Goal: Task Accomplishment & Management: Use online tool/utility

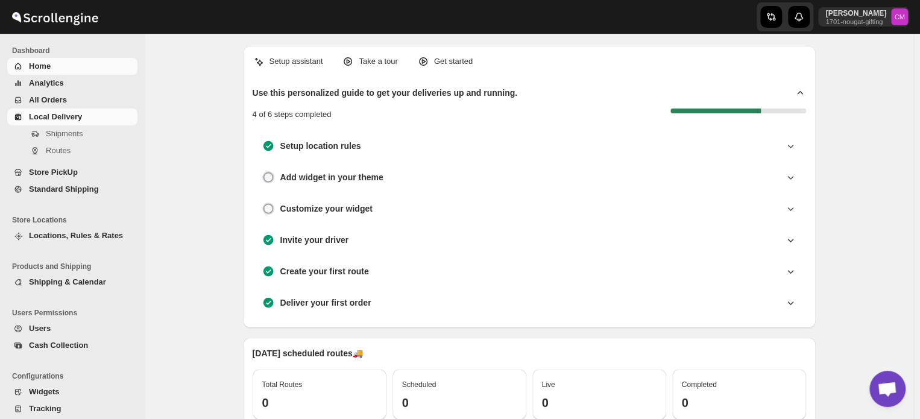
click at [71, 118] on span "Local Delivery" at bounding box center [55, 116] width 53 height 9
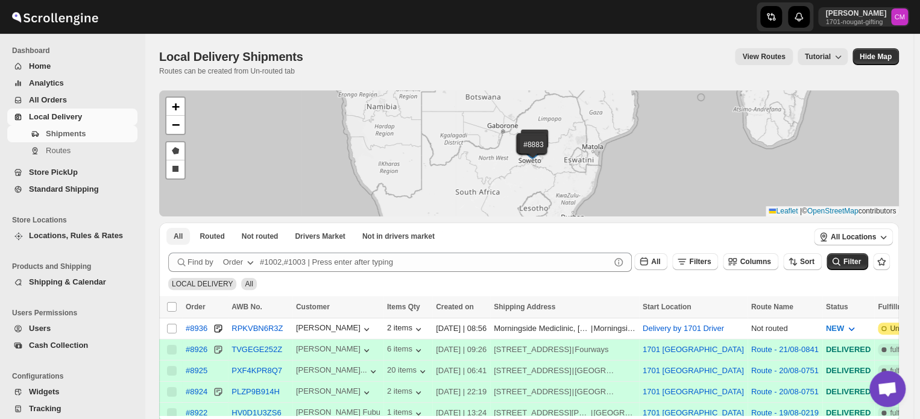
scroll to position [30, 0]
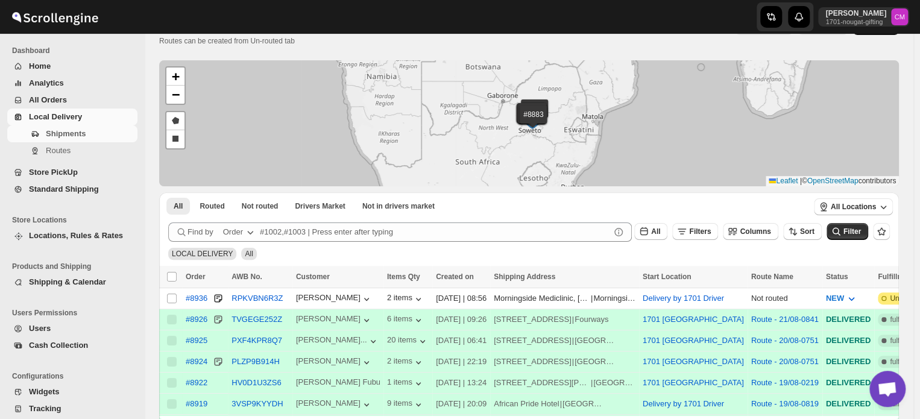
click at [44, 186] on span "Standard Shipping" at bounding box center [64, 188] width 70 height 9
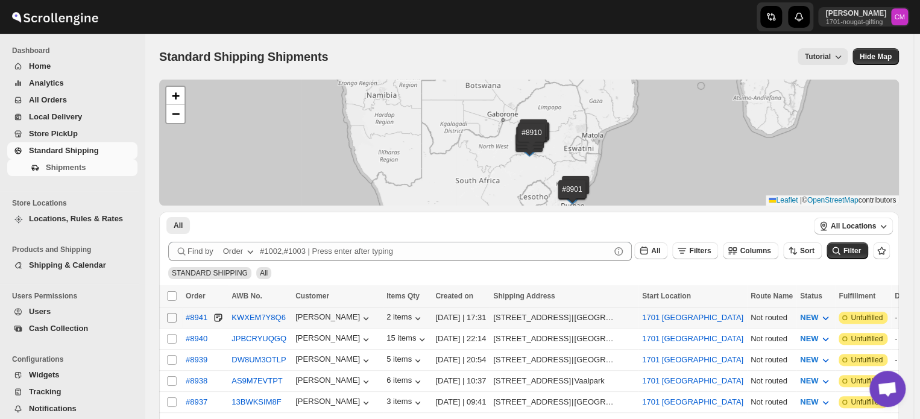
click at [170, 315] on input "Select shipment" at bounding box center [172, 318] width 10 height 10
checkbox input "true"
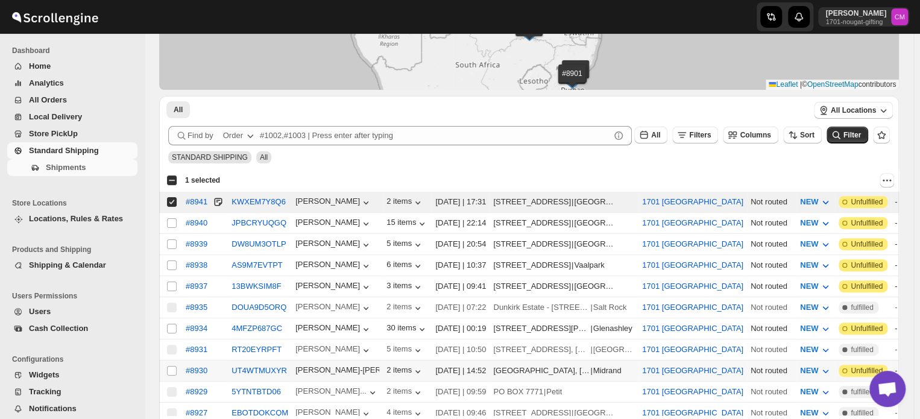
scroll to position [117, 0]
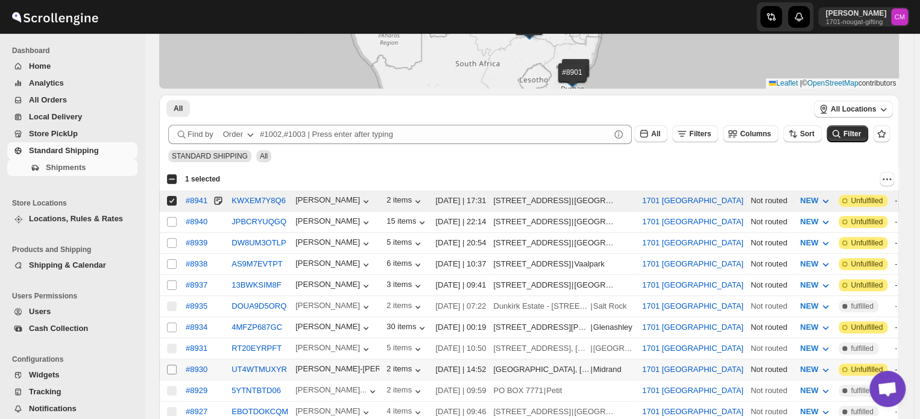
click at [171, 365] on input "Select shipment" at bounding box center [172, 370] width 10 height 10
checkbox input "true"
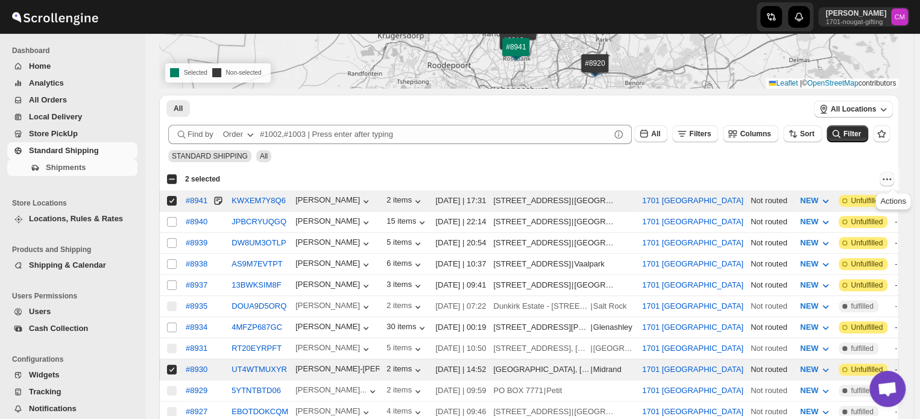
click at [888, 175] on icon "Actions" at bounding box center [887, 179] width 12 height 12
click at [861, 198] on span "MOVE TO LOCAL DELIVERY" at bounding box center [840, 202] width 104 height 9
checkbox input "false"
click at [40, 112] on span "Local Delivery" at bounding box center [55, 116] width 53 height 9
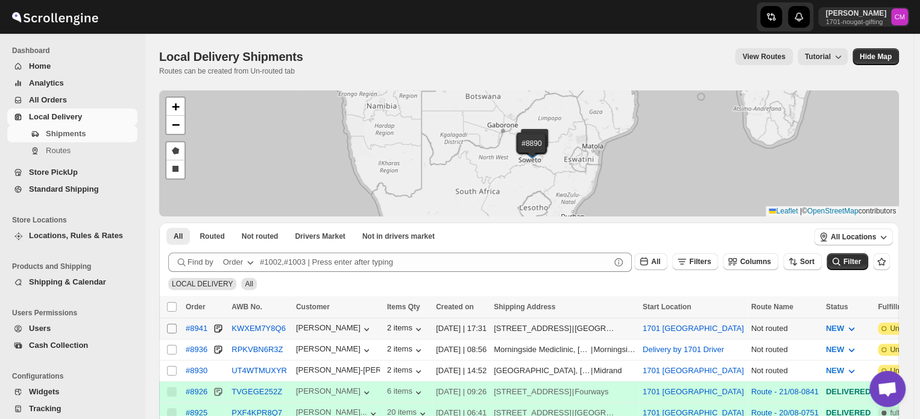
click at [171, 326] on input "Select shipment" at bounding box center [172, 329] width 10 height 10
checkbox input "true"
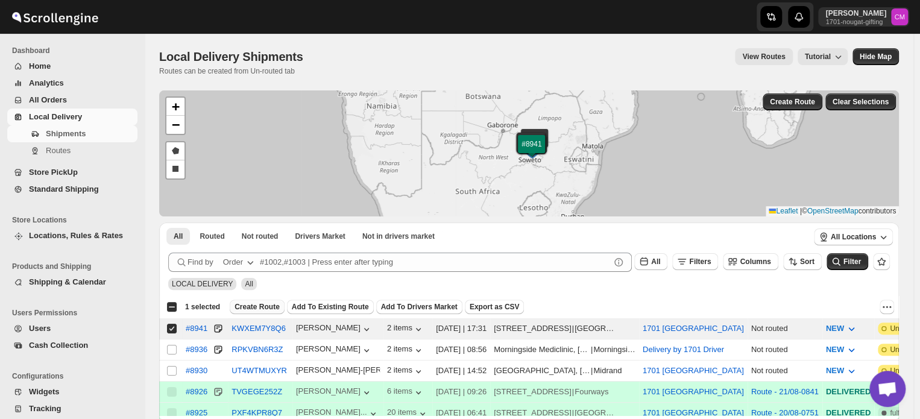
click at [235, 306] on span "Create Route" at bounding box center [256, 307] width 45 height 10
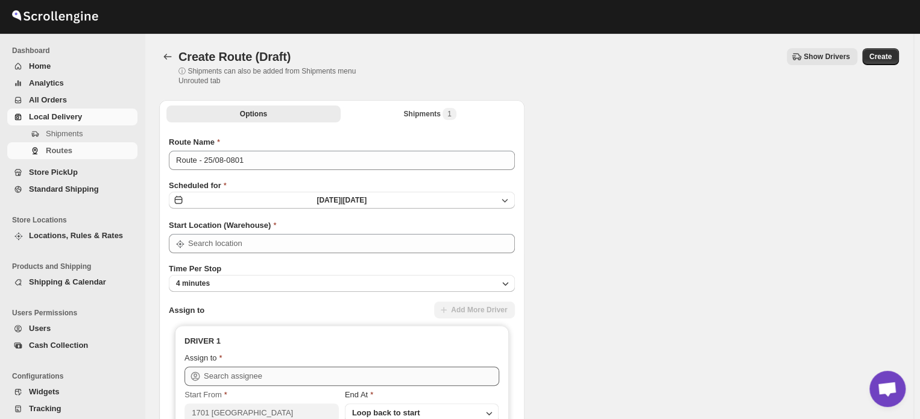
type input "1701 [GEOGRAPHIC_DATA]"
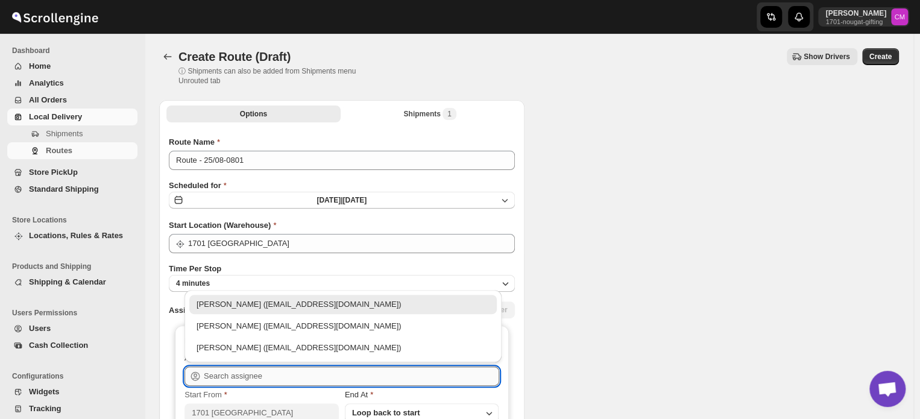
click at [219, 368] on input "text" at bounding box center [351, 376] width 295 height 19
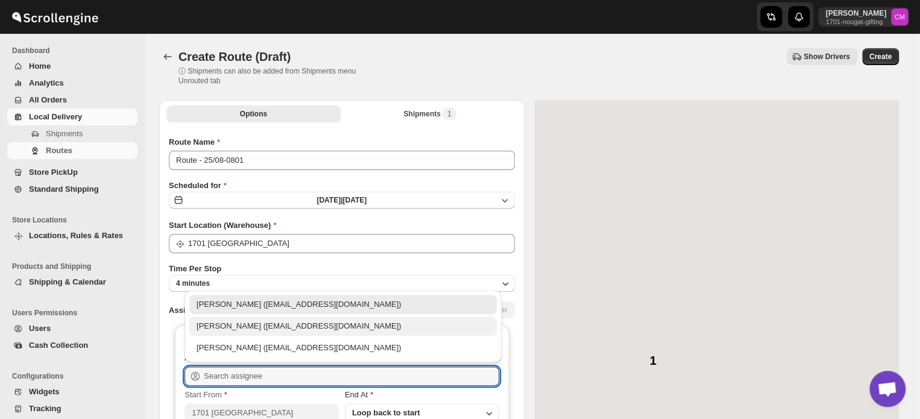
click at [230, 329] on div "[PERSON_NAME] ([EMAIL_ADDRESS][DOMAIN_NAME])" at bounding box center [343, 326] width 293 height 12
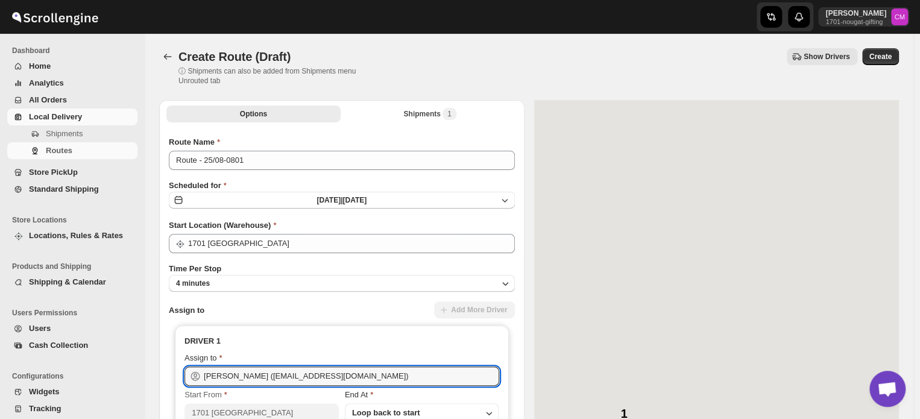
type input "[PERSON_NAME] ([EMAIL_ADDRESS][DOMAIN_NAME])"
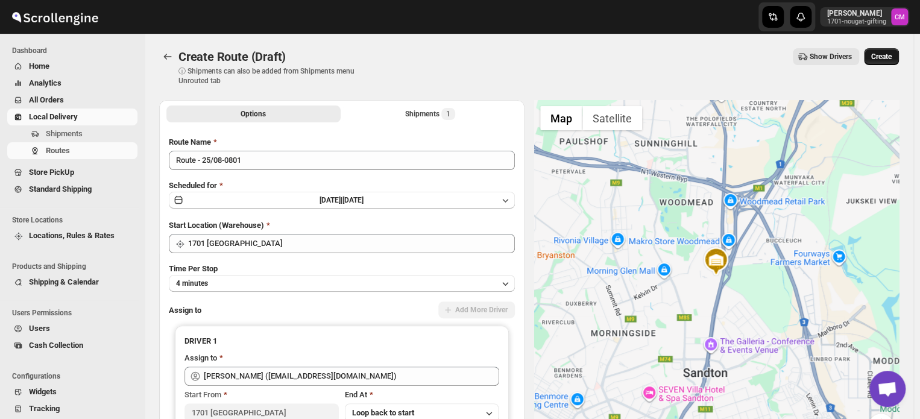
click at [887, 55] on span "Create" at bounding box center [881, 57] width 20 height 10
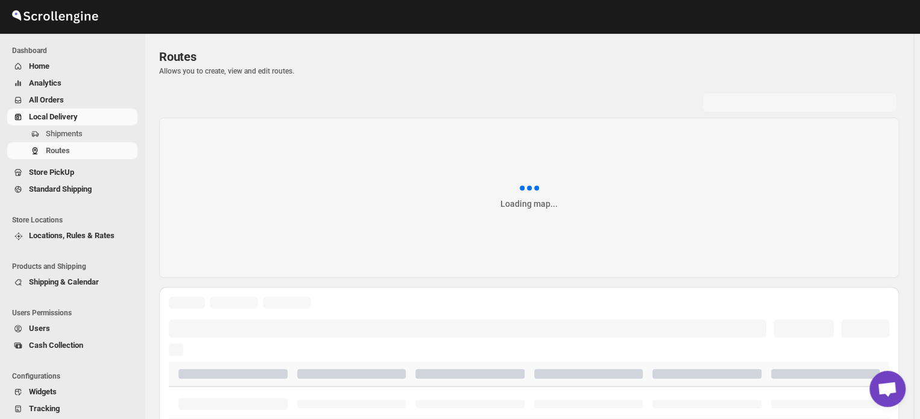
click at [54, 116] on span "Local Delivery" at bounding box center [53, 116] width 49 height 9
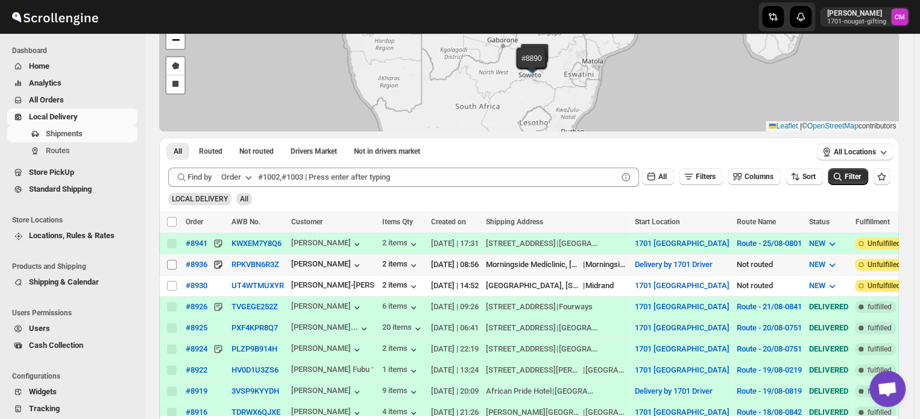
click at [172, 263] on input "Select shipment" at bounding box center [172, 265] width 10 height 10
checkbox input "true"
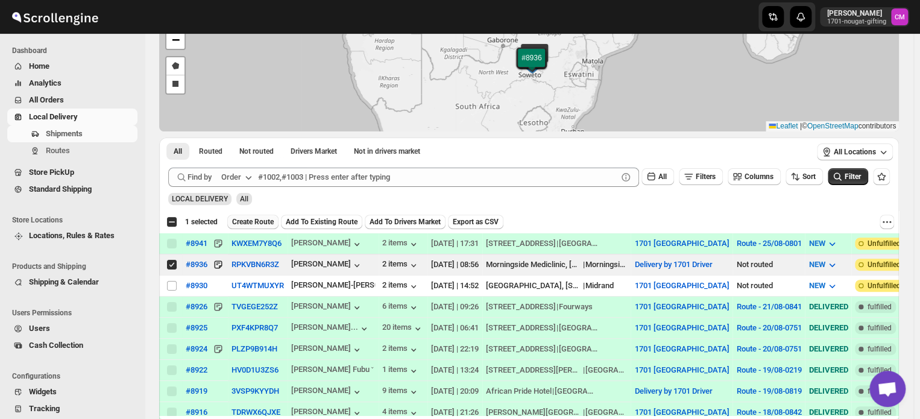
click at [244, 224] on span "Create Route" at bounding box center [253, 222] width 42 height 10
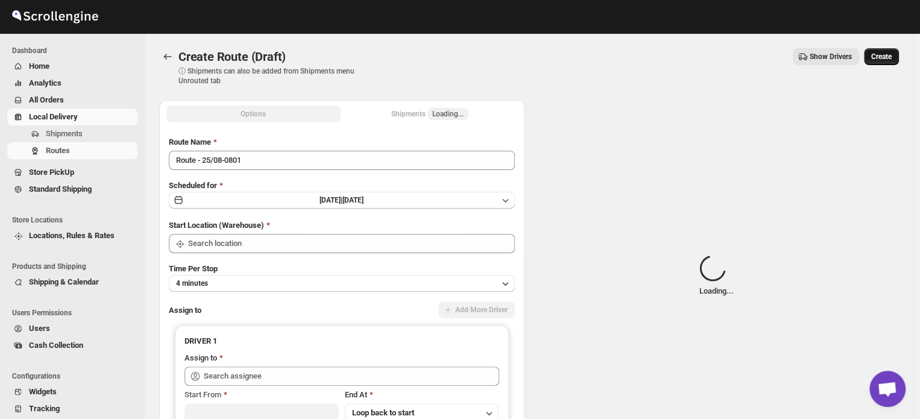
type input "Delivery by 1701 Driver"
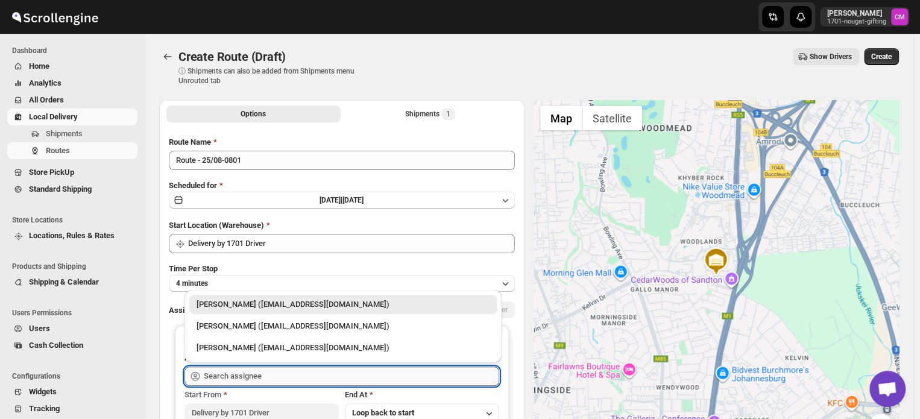
click at [206, 375] on input "text" at bounding box center [351, 376] width 295 height 19
click at [224, 325] on div "[PERSON_NAME] ([EMAIL_ADDRESS][DOMAIN_NAME])" at bounding box center [343, 326] width 293 height 12
type input "[PERSON_NAME] ([EMAIL_ADDRESS][DOMAIN_NAME])"
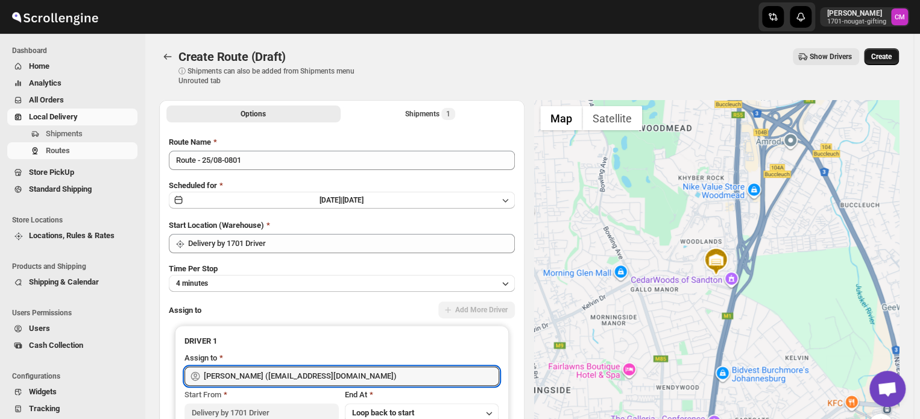
click at [881, 64] on button "Create" at bounding box center [881, 56] width 35 height 17
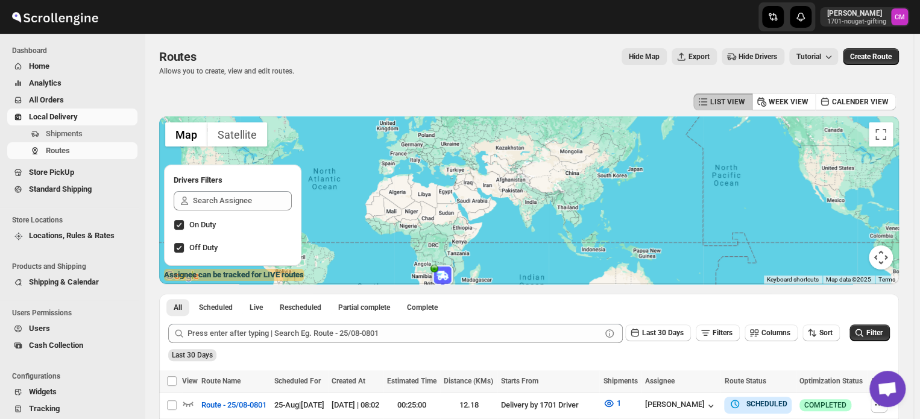
click at [60, 116] on span "Local Delivery" at bounding box center [53, 116] width 49 height 9
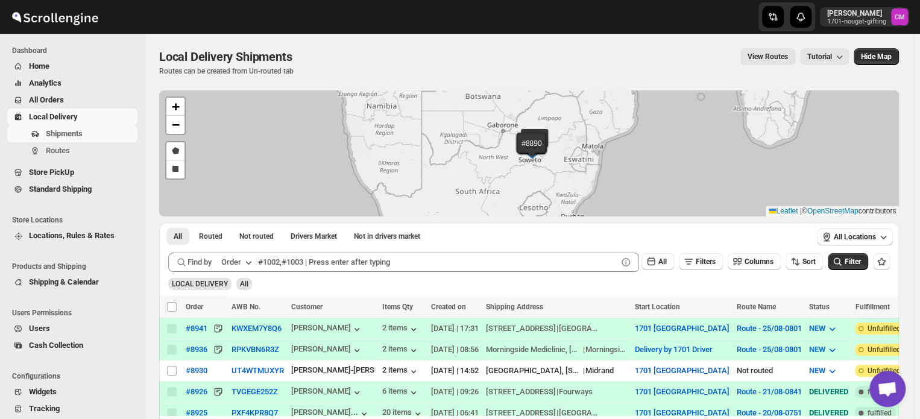
scroll to position [82, 0]
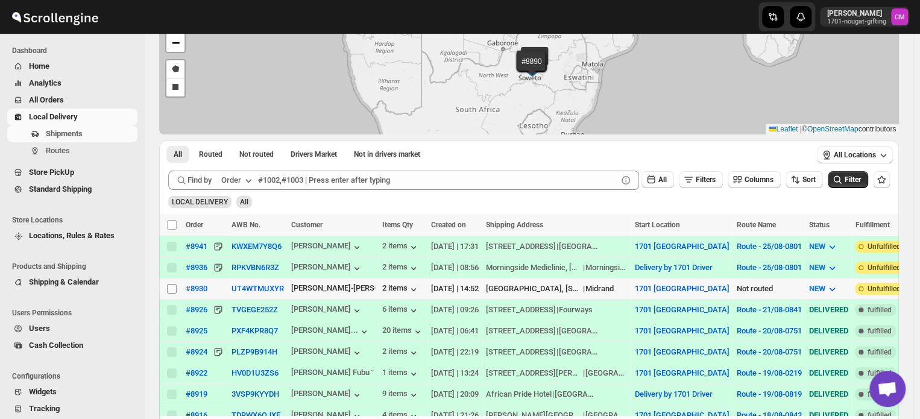
click at [173, 286] on input "Select shipment" at bounding box center [172, 289] width 10 height 10
checkbox input "true"
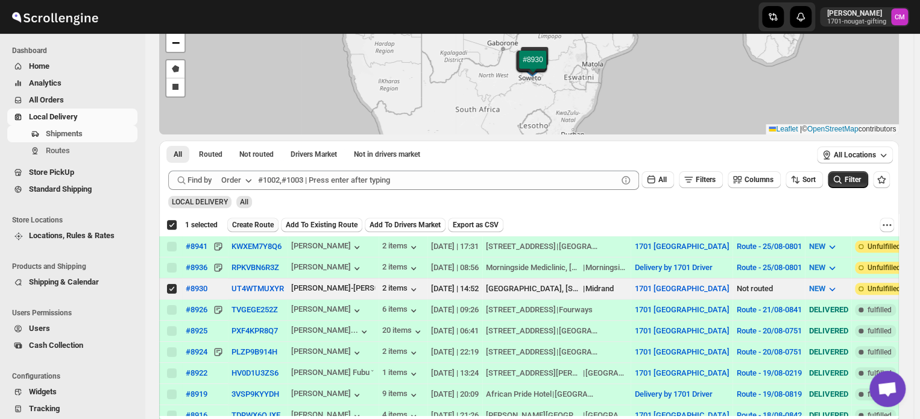
click at [260, 222] on span "Create Route" at bounding box center [253, 225] width 42 height 10
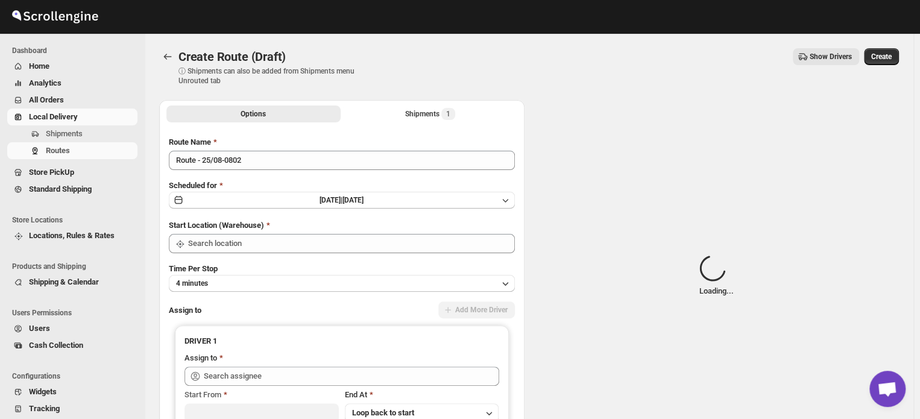
type input "1701 [GEOGRAPHIC_DATA]"
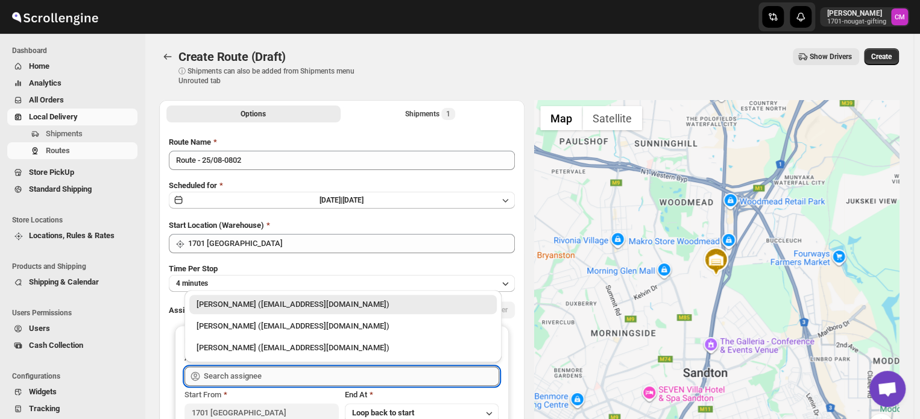
click at [212, 373] on input "text" at bounding box center [351, 376] width 295 height 19
click at [224, 329] on div "[PERSON_NAME] ([EMAIL_ADDRESS][DOMAIN_NAME])" at bounding box center [343, 326] width 293 height 12
type input "[PERSON_NAME] ([EMAIL_ADDRESS][DOMAIN_NAME])"
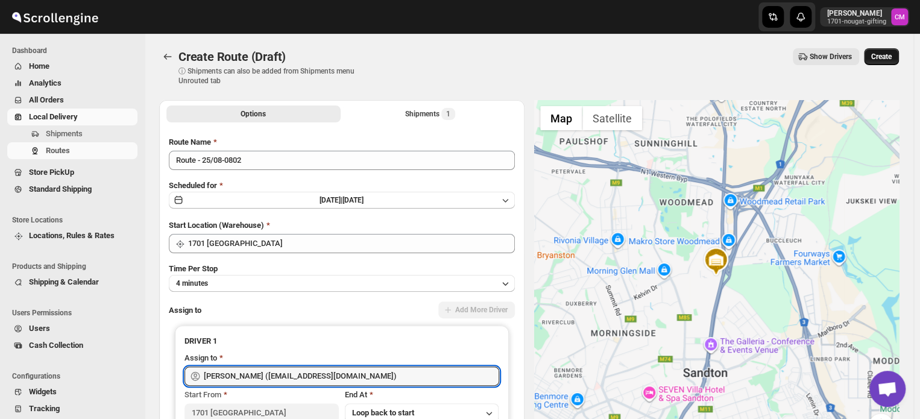
click at [896, 61] on button "Create" at bounding box center [881, 56] width 35 height 17
